Goal: Communication & Community: Answer question/provide support

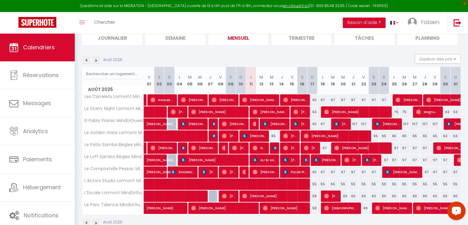
scroll to position [44, 0]
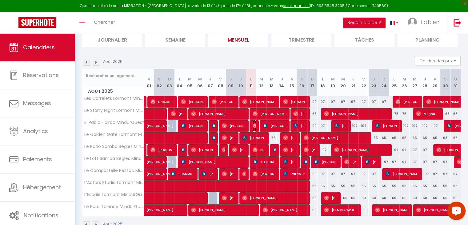
click at [253, 125] on img at bounding box center [255, 125] width 5 height 5
select select "OK"
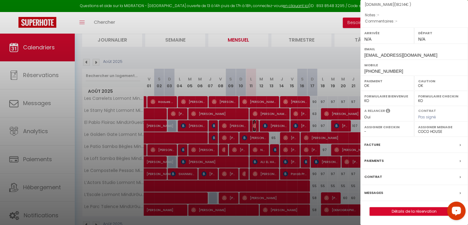
scroll to position [81, 0]
click at [373, 191] on label "Messages" at bounding box center [374, 192] width 19 height 6
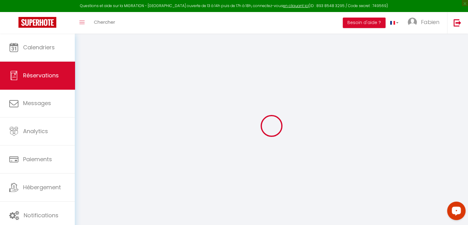
select select
checkbox input "false"
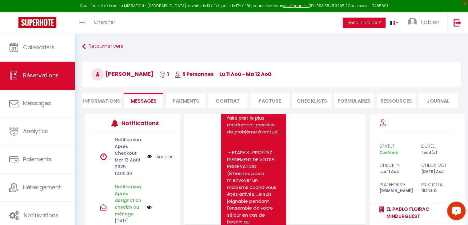
scroll to position [1957, 0]
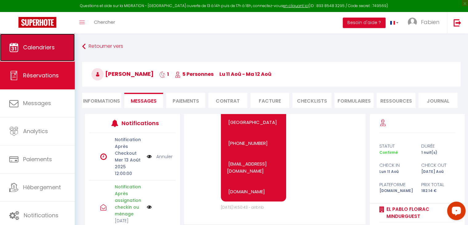
click at [47, 46] on span "Calendriers" at bounding box center [39, 47] width 32 height 8
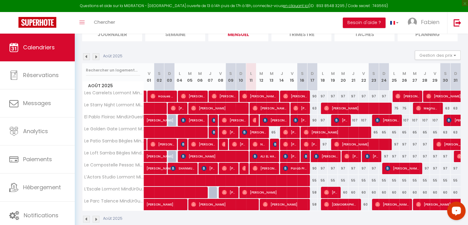
scroll to position [51, 0]
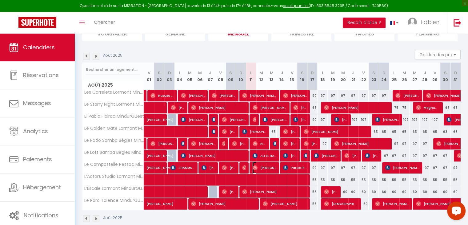
click at [266, 162] on span "[PERSON_NAME]" at bounding box center [265, 168] width 24 height 12
select select "OK"
select select "0"
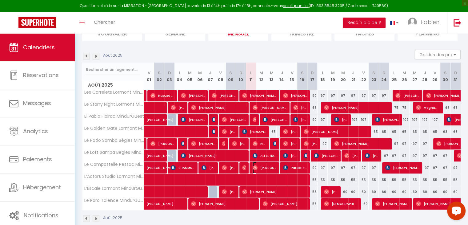
select select "1"
select select
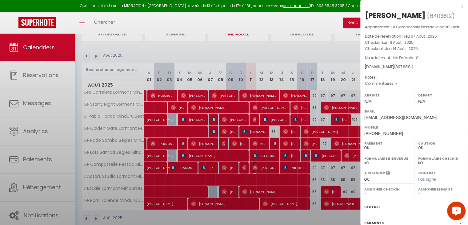
select select "39343"
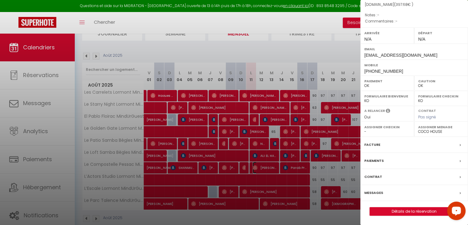
scroll to position [77, 0]
click at [373, 194] on label "Messages" at bounding box center [374, 192] width 19 height 6
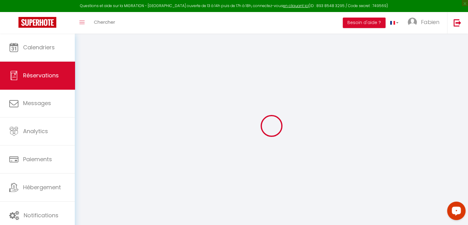
select select
checkbox input "false"
select select
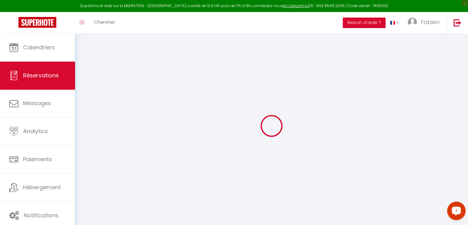
select select
checkbox input "false"
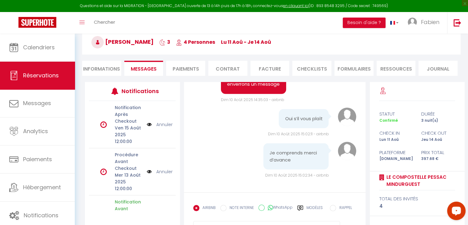
scroll to position [61, 0]
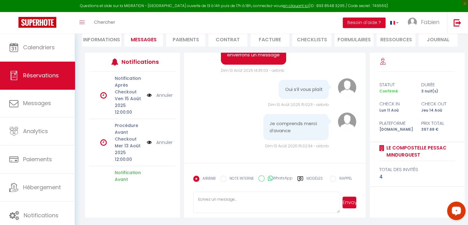
click at [212, 202] on textarea at bounding box center [266, 203] width 147 height 22
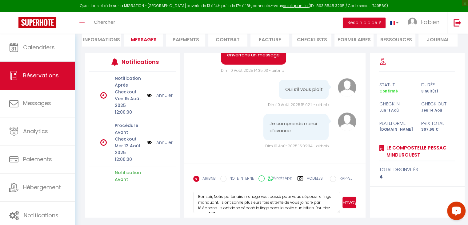
scroll to position [0, 0]
click at [263, 199] on textarea "Bonsoir, Notre partenaire menage vest passé pour vous déposer le linge manquant…" at bounding box center [266, 203] width 147 height 22
click at [250, 200] on textarea "Bonsoir, Notre partenaire [PERSON_NAME] est passé pour vous déposer le linge ma…" at bounding box center [266, 203] width 147 height 22
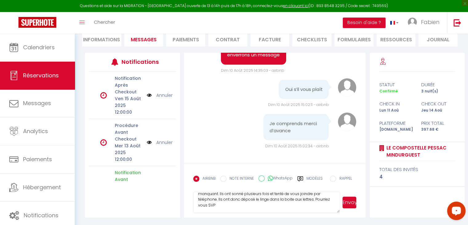
click at [217, 203] on textarea "Bonsoir, Notre partenaire ménage est passé pour vous déposer le linge manquant.…" at bounding box center [266, 203] width 147 height 22
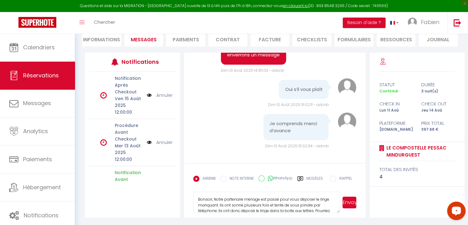
click at [217, 204] on textarea "Bonsoir, Notre partenaire ménage est passé pour vous déposer le linge manquant.…" at bounding box center [266, 203] width 147 height 22
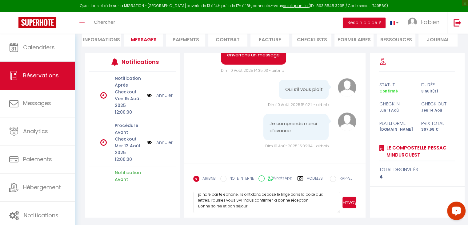
scroll to position [17, 0]
click at [256, 204] on textarea "Bonsoir, Notre partenaire ménage est passé pour vous déposer le linge manquant …" at bounding box center [266, 203] width 147 height 22
type textarea "Bonsoir, Notre partenaire ménage est passé pour vous déposer le linge manquant …"
click at [348, 204] on button "Envoyer" at bounding box center [350, 202] width 14 height 12
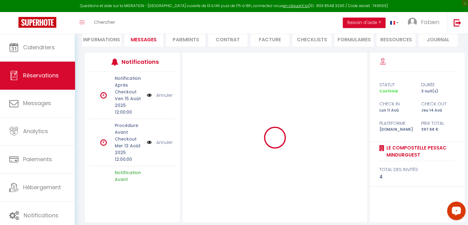
scroll to position [0, 0]
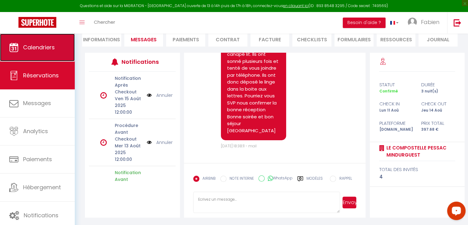
click at [42, 49] on span "Calendriers" at bounding box center [39, 47] width 32 height 8
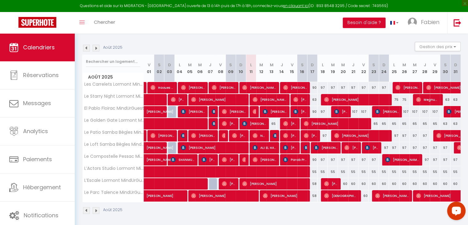
scroll to position [60, 0]
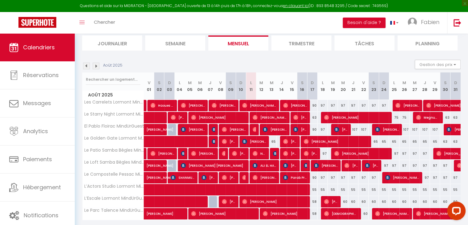
scroll to position [60, 0]
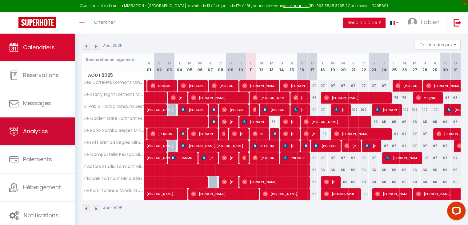
click at [47, 132] on span "Analytics" at bounding box center [35, 131] width 25 height 8
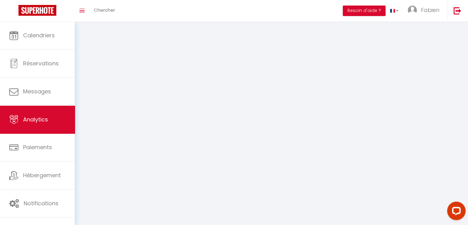
select select "2025"
select select "8"
